Goal: Task Accomplishment & Management: Manage account settings

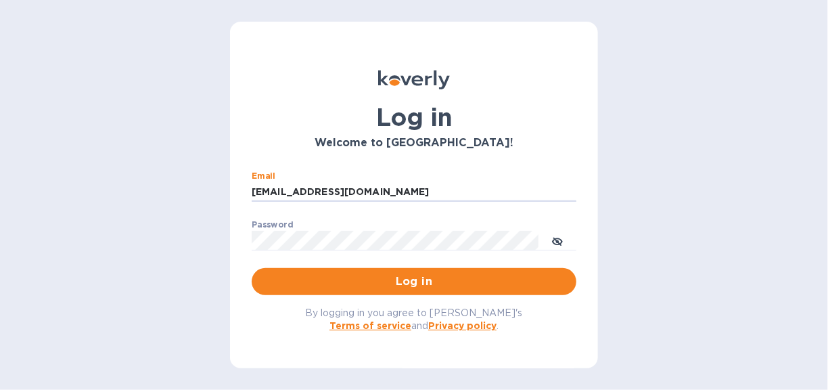
drag, startPoint x: 356, startPoint y: 185, endPoint x: 25, endPoint y: 109, distance: 339.4
click at [25, 109] on div "Log in Welcome to [GEOGRAPHIC_DATA]! Email [EMAIL_ADDRESS][DOMAIN_NAME] ​ Passw…" at bounding box center [414, 195] width 828 height 390
type input "[PERSON_NAME][EMAIL_ADDRESS][DOMAIN_NAME]"
click at [173, 214] on div "Log in Welcome to [GEOGRAPHIC_DATA]! Email [PERSON_NAME][EMAIL_ADDRESS][DOMAIN_…" at bounding box center [414, 195] width 828 height 390
click at [398, 224] on div "Password ​" at bounding box center [414, 244] width 325 height 49
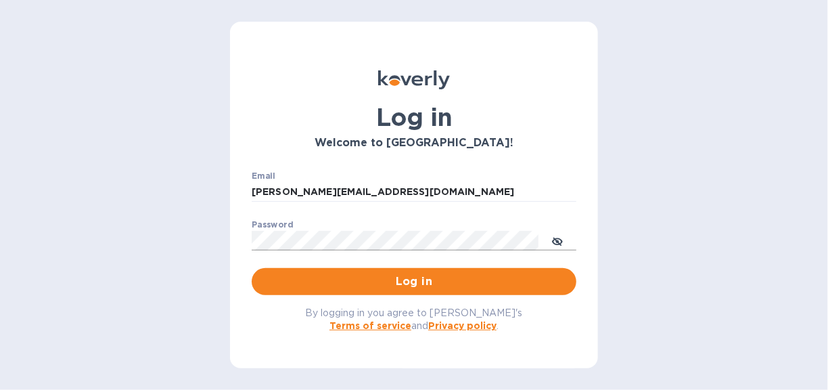
click at [557, 239] on icon "toggle password visibility" at bounding box center [557, 241] width 11 height 7
click at [395, 275] on span "Log in" at bounding box center [413, 281] width 303 height 16
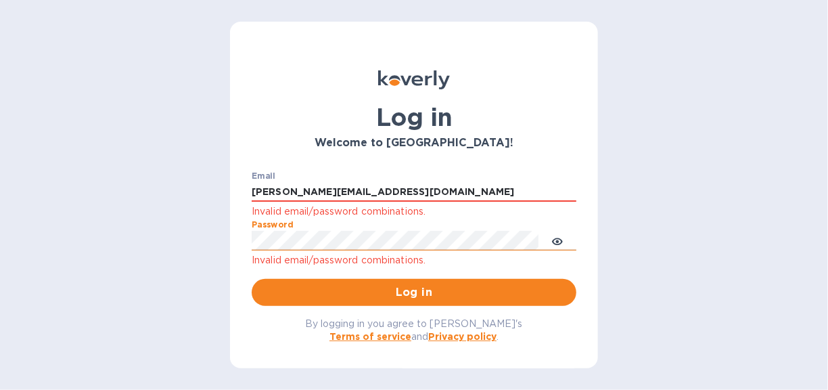
click at [173, 228] on div "Log in Welcome to [GEOGRAPHIC_DATA]! Email [PERSON_NAME][EMAIL_ADDRESS][DOMAIN_…" at bounding box center [414, 195] width 828 height 390
click at [645, 151] on div "Log in Welcome to [GEOGRAPHIC_DATA]! Email [PERSON_NAME][EMAIL_ADDRESS][DOMAIN_…" at bounding box center [414, 195] width 828 height 390
click at [402, 290] on span "Log in" at bounding box center [413, 292] width 303 height 16
click at [665, 173] on div "Log in Welcome to [GEOGRAPHIC_DATA]! Email [PERSON_NAME][EMAIL_ADDRESS][DOMAIN_…" at bounding box center [414, 195] width 828 height 390
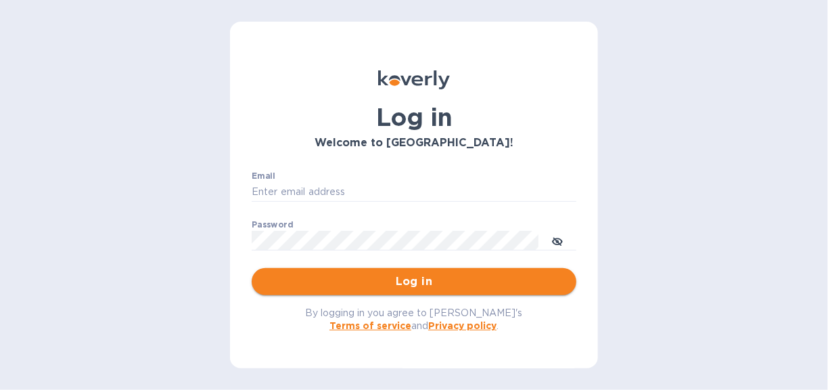
type input "batzinfo@batzusa.com"
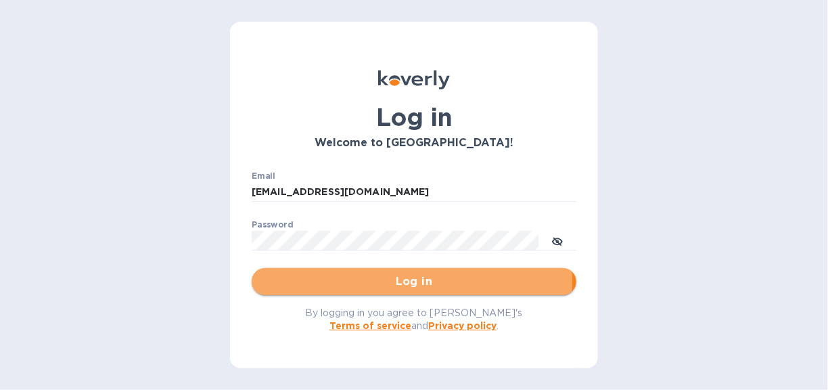
click at [390, 281] on span "Log in" at bounding box center [413, 281] width 303 height 16
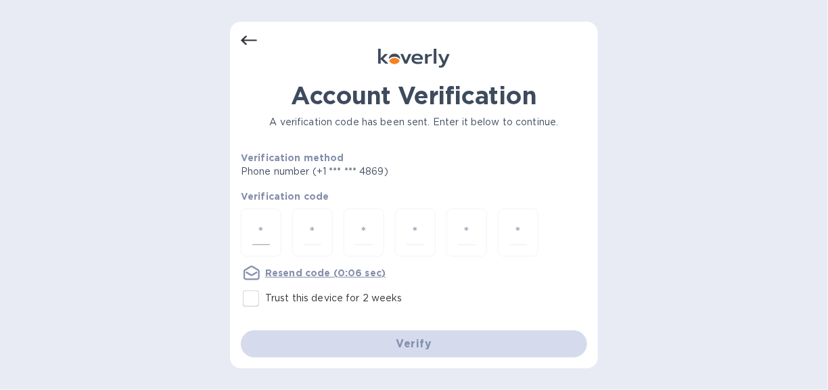
click at [254, 223] on input "number" at bounding box center [261, 232] width 18 height 25
type input "5"
type input "8"
type input "9"
type input "7"
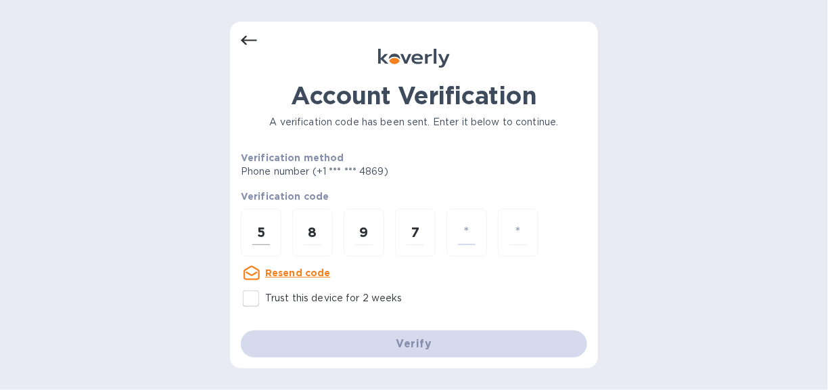
type input "8"
type input "2"
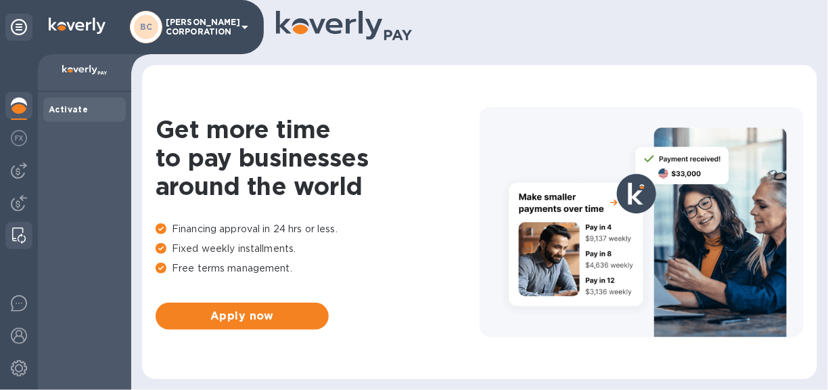
click at [23, 231] on img at bounding box center [19, 235] width 14 height 16
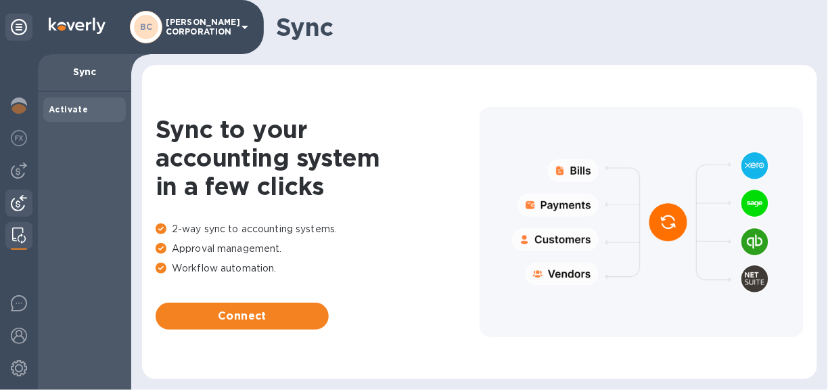
click at [16, 204] on img at bounding box center [19, 203] width 16 height 16
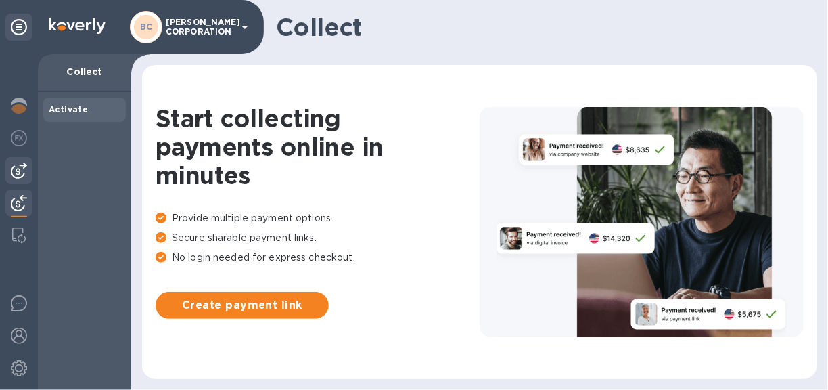
click at [16, 171] on img at bounding box center [19, 170] width 16 height 16
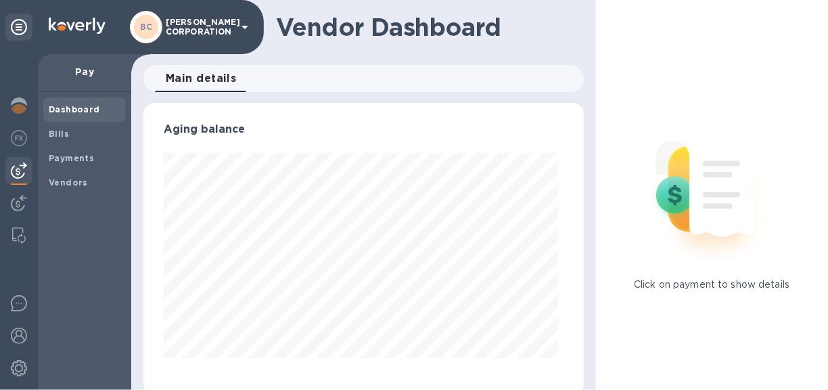
scroll to position [292, 435]
click at [13, 140] on img at bounding box center [19, 138] width 16 height 16
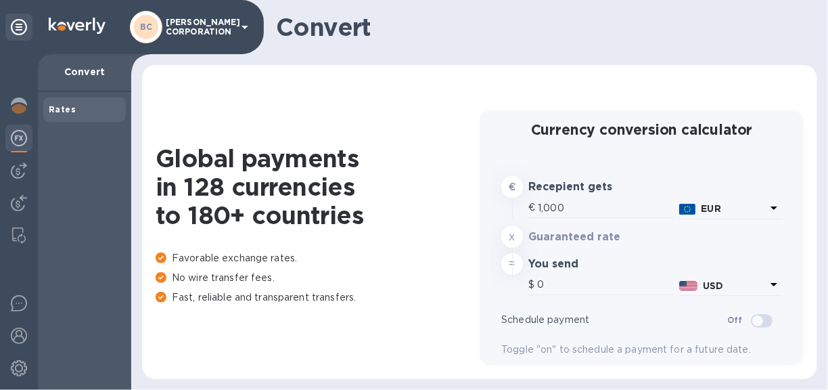
type input "1,168.02"
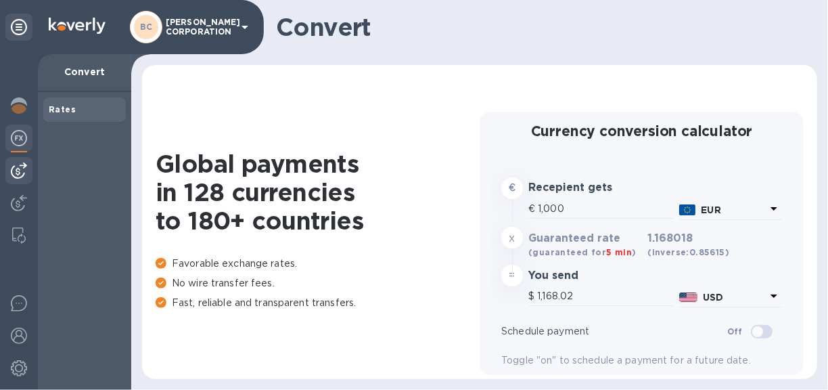
click at [14, 167] on img at bounding box center [19, 170] width 16 height 16
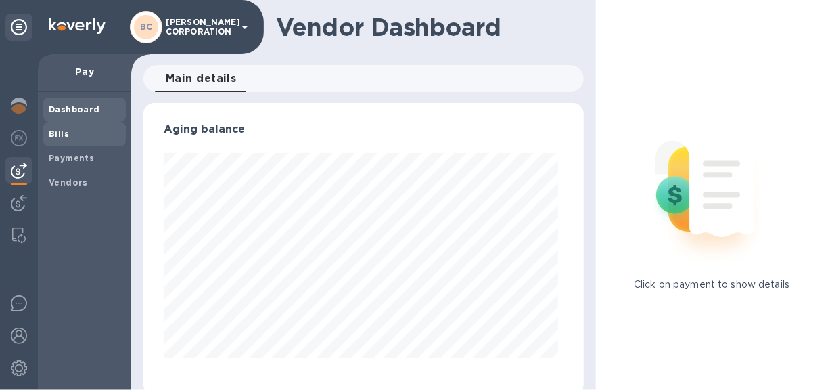
scroll to position [292, 435]
click at [59, 135] on b "Bills" at bounding box center [59, 134] width 20 height 10
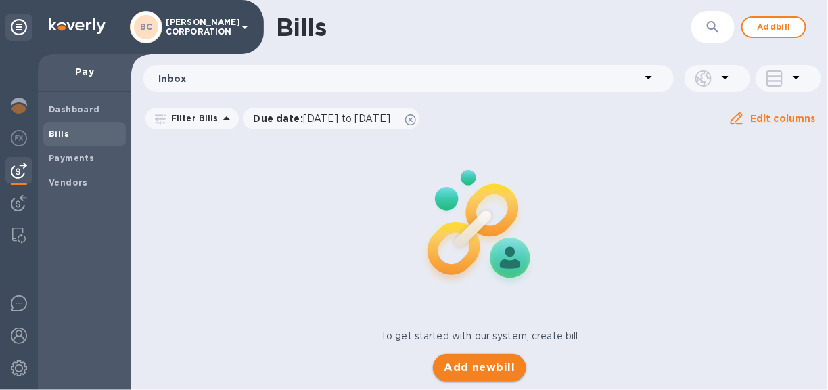
click at [467, 367] on span "Add new bill" at bounding box center [479, 367] width 71 height 16
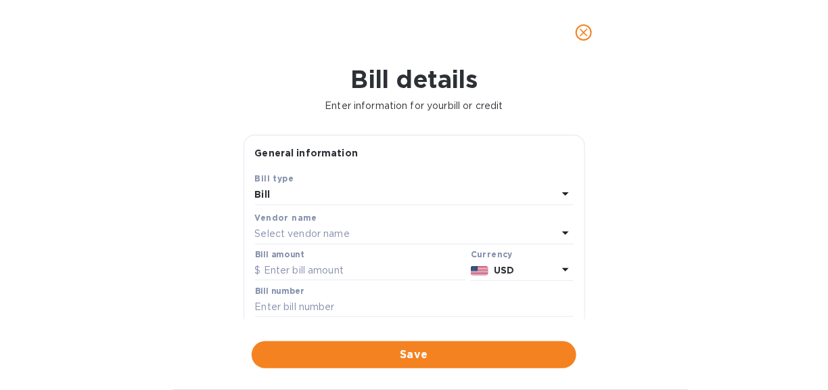
click at [346, 232] on p "Select vendor name" at bounding box center [302, 234] width 95 height 14
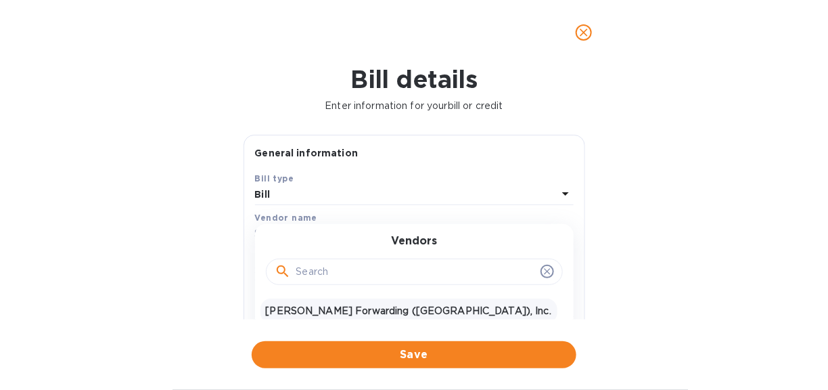
click at [335, 310] on p "JAS Forwarding (USA), Inc." at bounding box center [409, 311] width 286 height 14
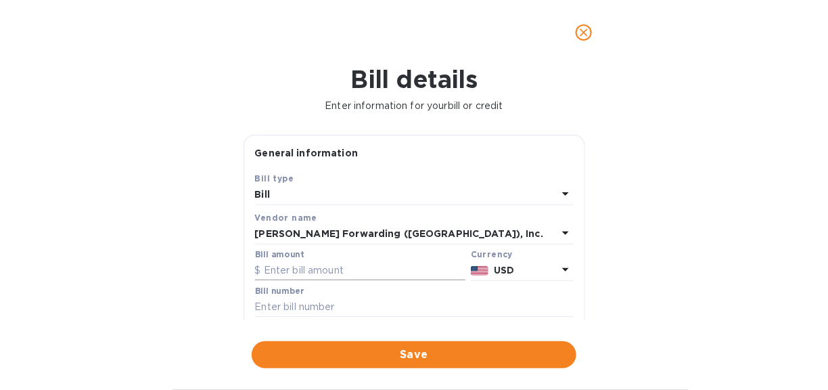
click at [333, 267] on input "text" at bounding box center [360, 270] width 210 height 20
type input "8,569.09"
click at [314, 308] on input "text" at bounding box center [414, 307] width 319 height 20
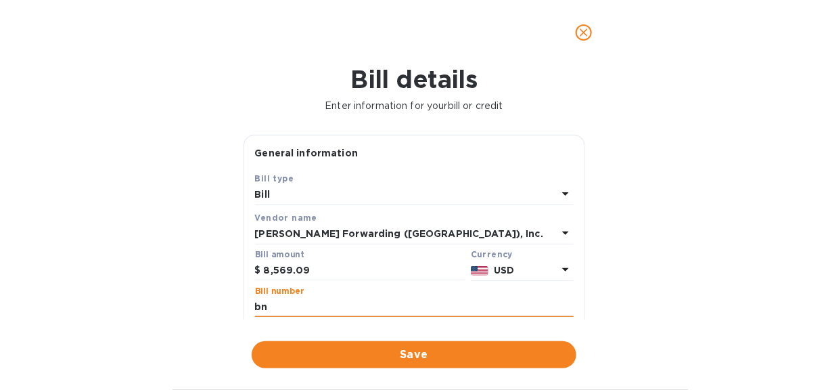
type input "b"
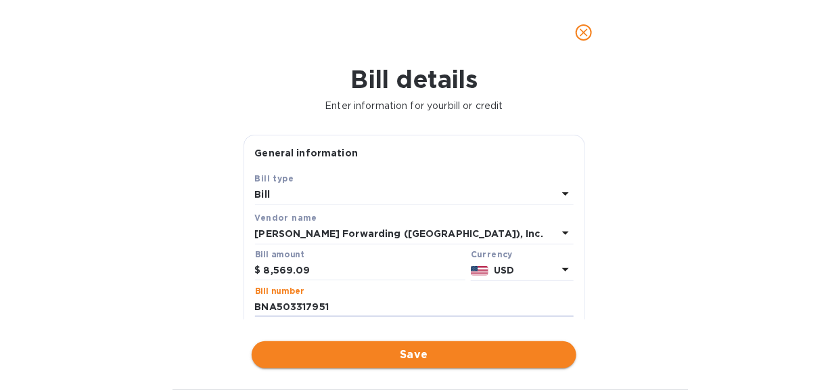
type input "BNA503317951"
click at [415, 350] on span "Save" at bounding box center [413, 354] width 303 height 16
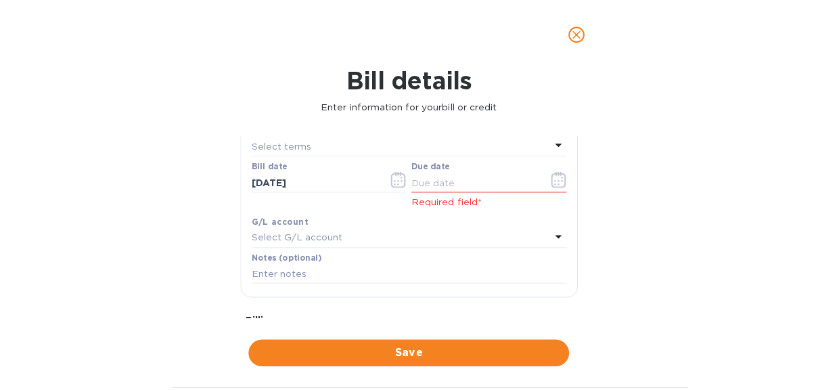
scroll to position [135, 0]
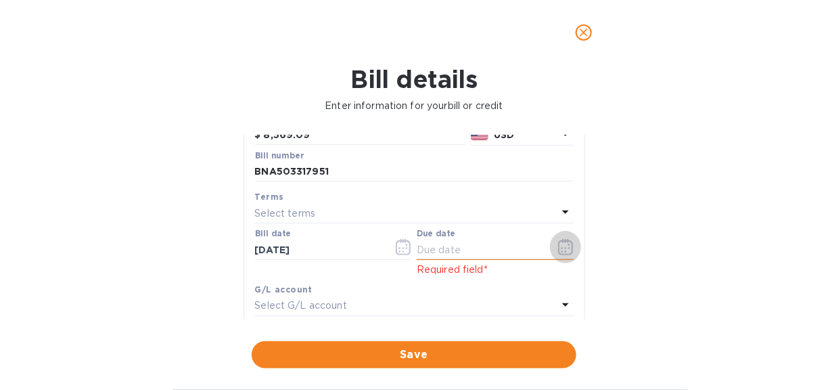
click at [558, 243] on icon "button" at bounding box center [566, 247] width 16 height 16
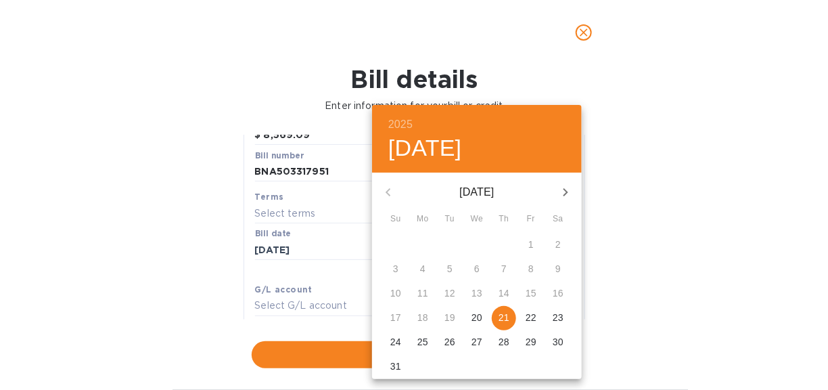
click at [504, 309] on button "21" at bounding box center [504, 318] width 24 height 24
type input "08/21/2025"
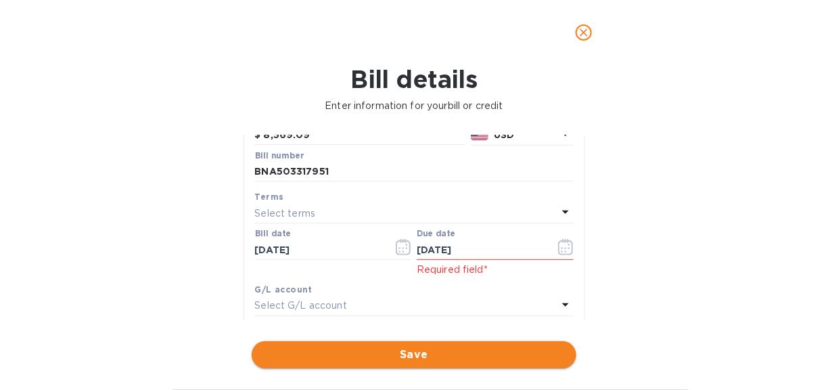
click at [416, 344] on button "Save" at bounding box center [414, 354] width 325 height 27
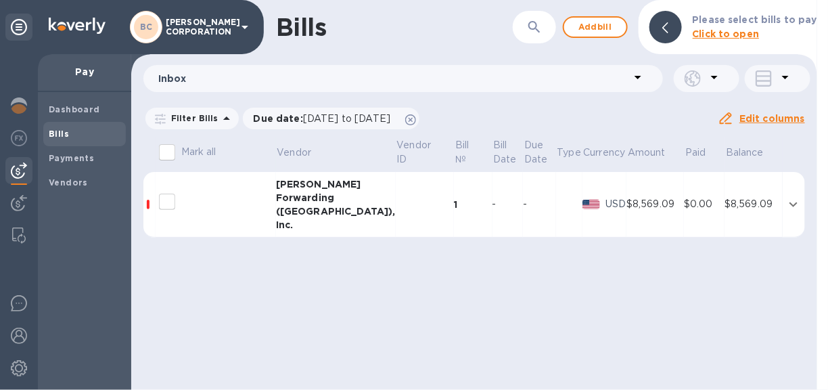
click at [298, 201] on div "Forwarding" at bounding box center [336, 198] width 120 height 14
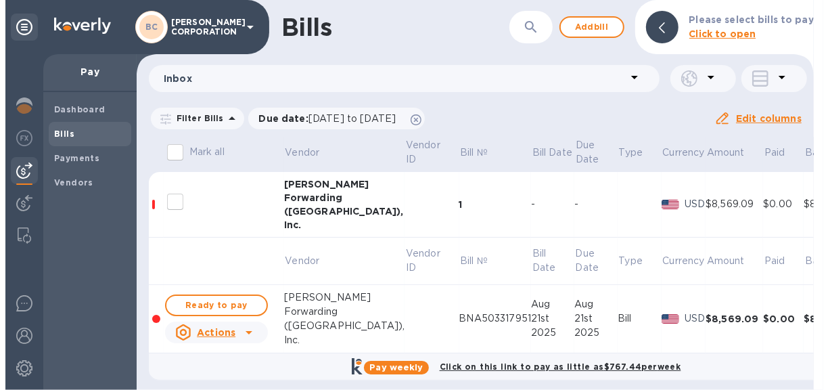
scroll to position [17, 0]
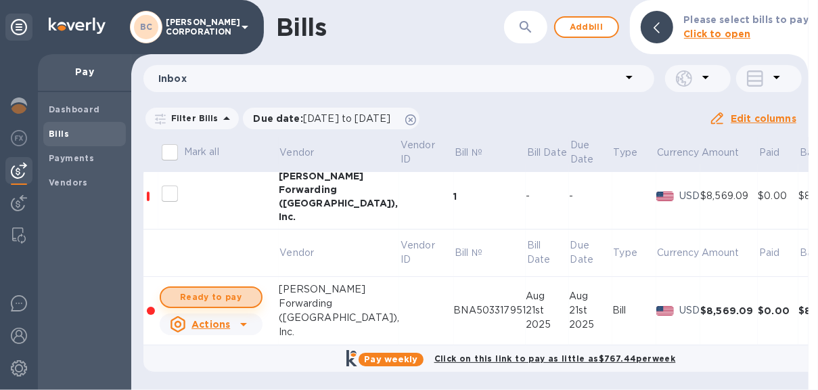
click at [246, 289] on span "Ready to pay" at bounding box center [211, 297] width 78 height 16
checkbox input "true"
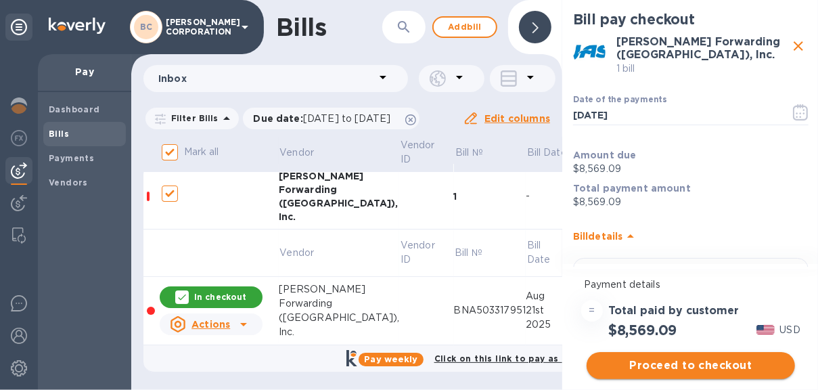
click at [692, 365] on span "Proceed to checkout" at bounding box center [690, 365] width 187 height 16
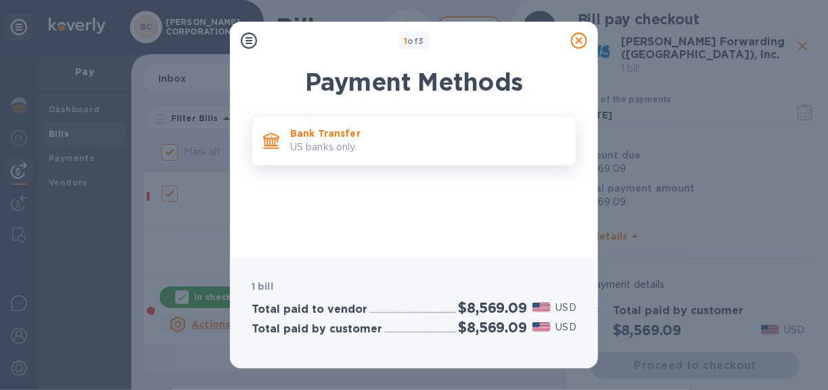
click at [323, 141] on p "US banks only." at bounding box center [427, 147] width 275 height 14
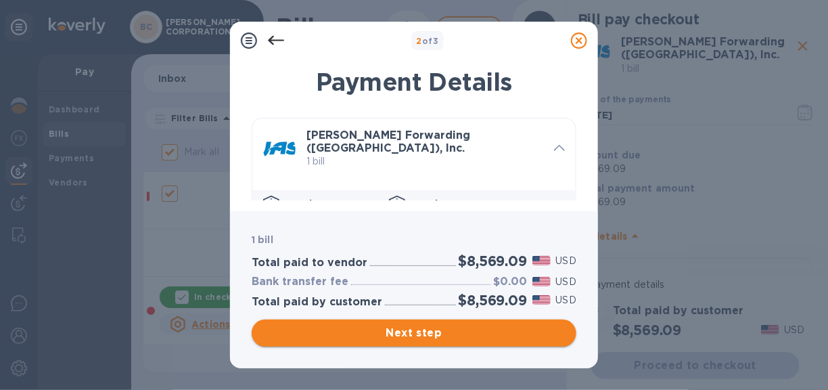
click at [400, 333] on span "Next step" at bounding box center [413, 333] width 303 height 16
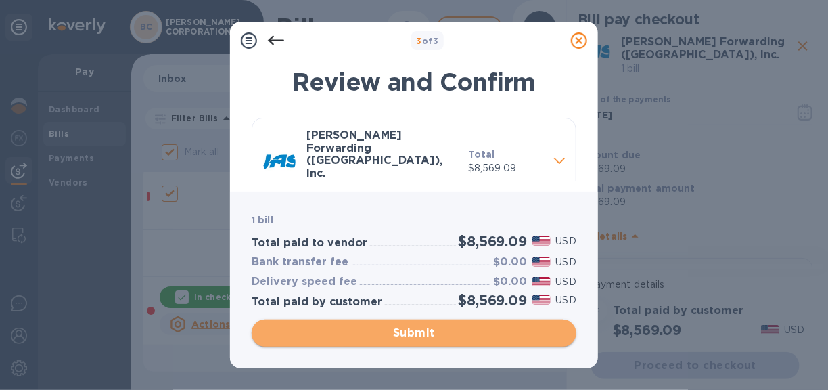
click at [406, 334] on span "Submit" at bounding box center [413, 333] width 303 height 16
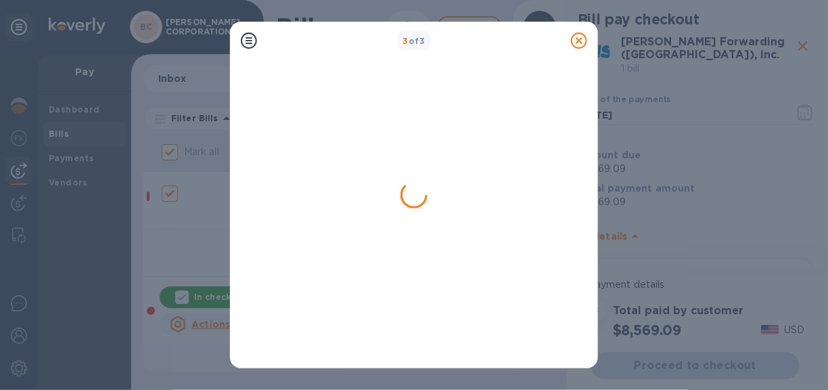
scroll to position [0, 0]
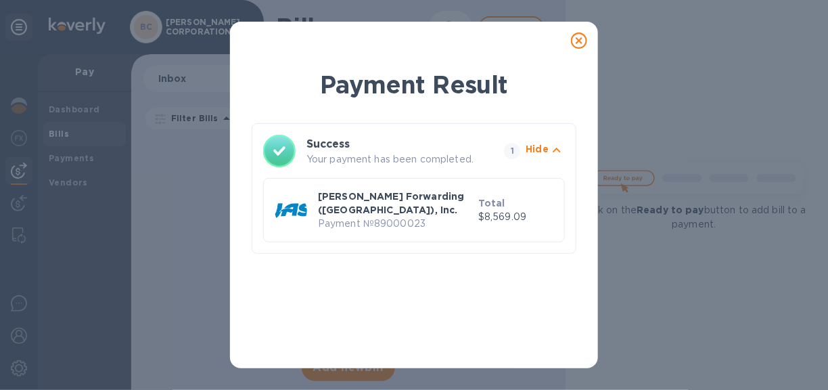
click at [576, 38] on icon at bounding box center [579, 40] width 16 height 16
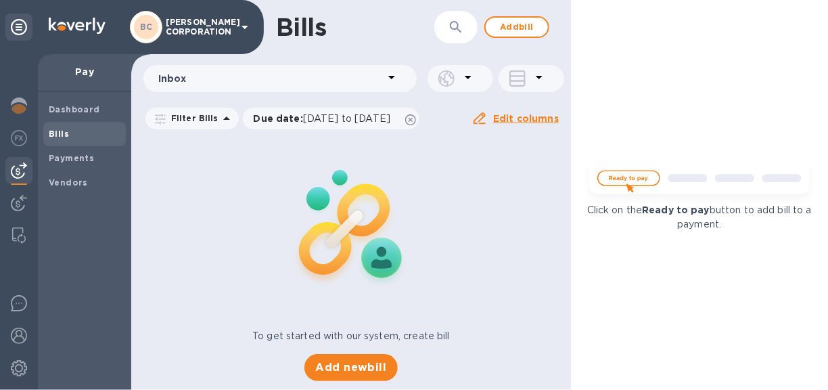
click at [540, 74] on icon at bounding box center [539, 77] width 16 height 16
click at [540, 74] on div at bounding box center [414, 195] width 828 height 390
click at [469, 74] on icon at bounding box center [468, 77] width 16 height 16
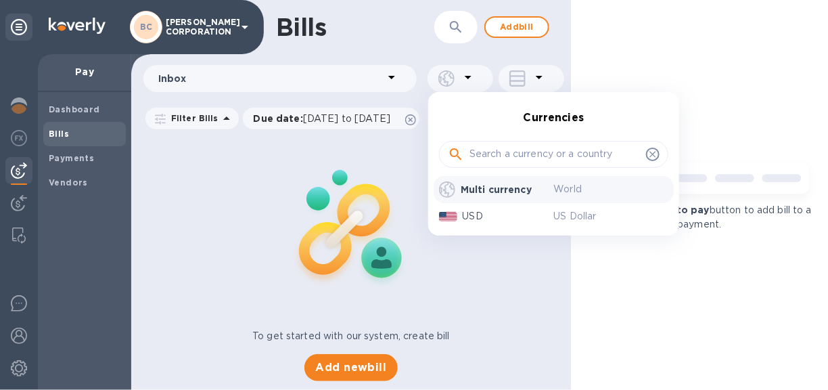
click at [469, 74] on div at bounding box center [414, 195] width 828 height 390
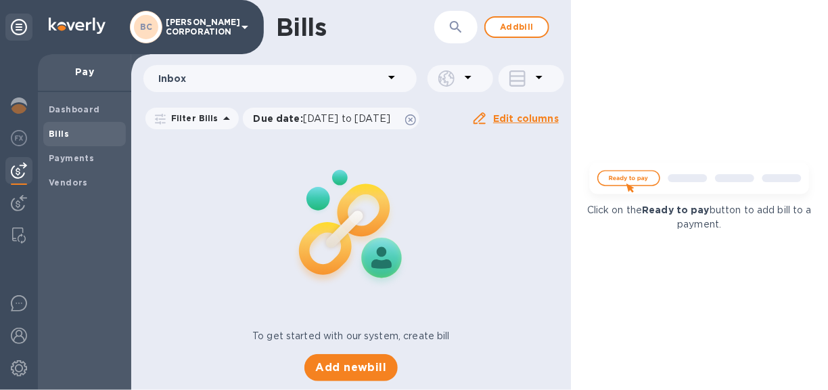
click at [393, 76] on icon at bounding box center [391, 77] width 7 height 3
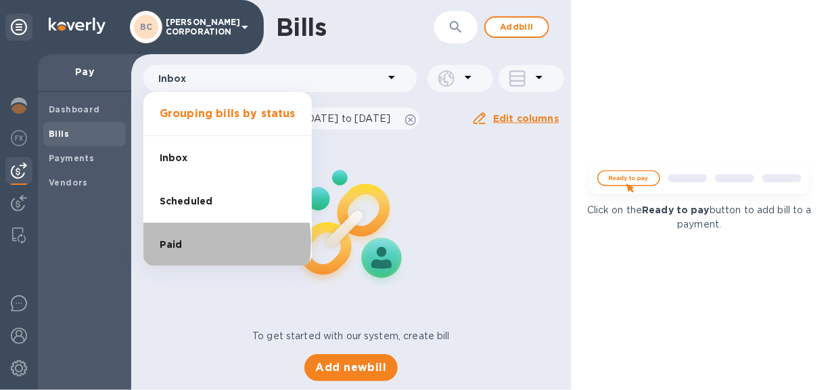
click at [166, 242] on span "Paid" at bounding box center [171, 244] width 23 height 14
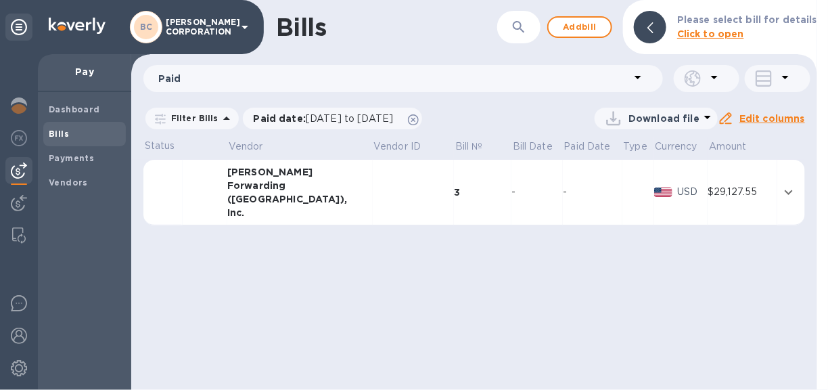
click at [785, 189] on icon "expand row" at bounding box center [788, 192] width 16 height 16
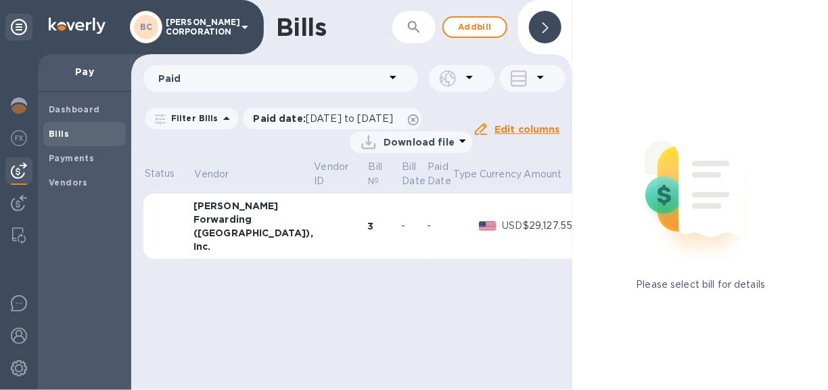
click at [461, 136] on icon at bounding box center [462, 141] width 16 height 16
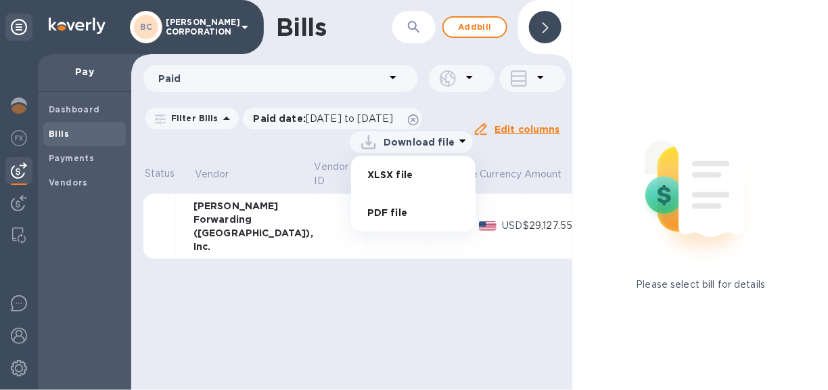
click at [377, 208] on li "PDF file" at bounding box center [413, 212] width 92 height 38
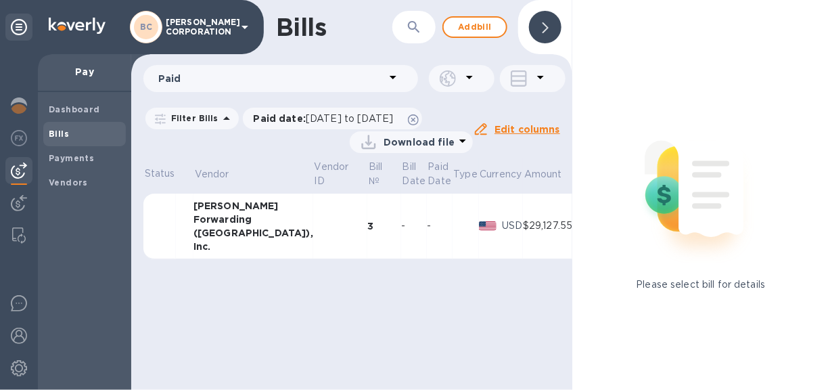
click at [545, 30] on icon at bounding box center [545, 27] width 6 height 11
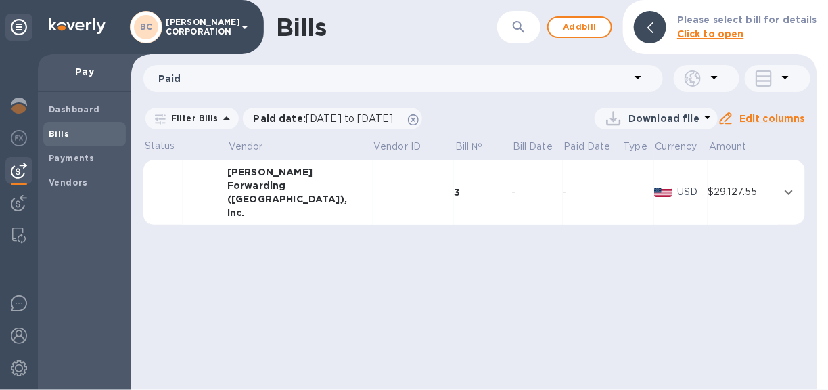
click at [248, 22] on icon at bounding box center [245, 27] width 16 height 16
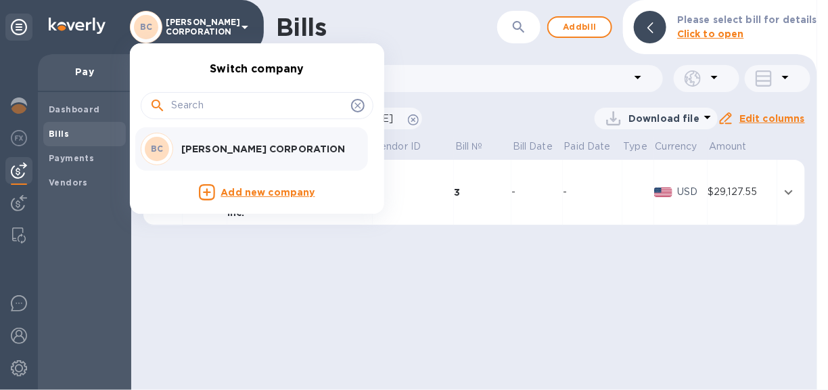
click at [399, 25] on div at bounding box center [414, 195] width 828 height 390
